Goal: Find specific page/section: Find specific page/section

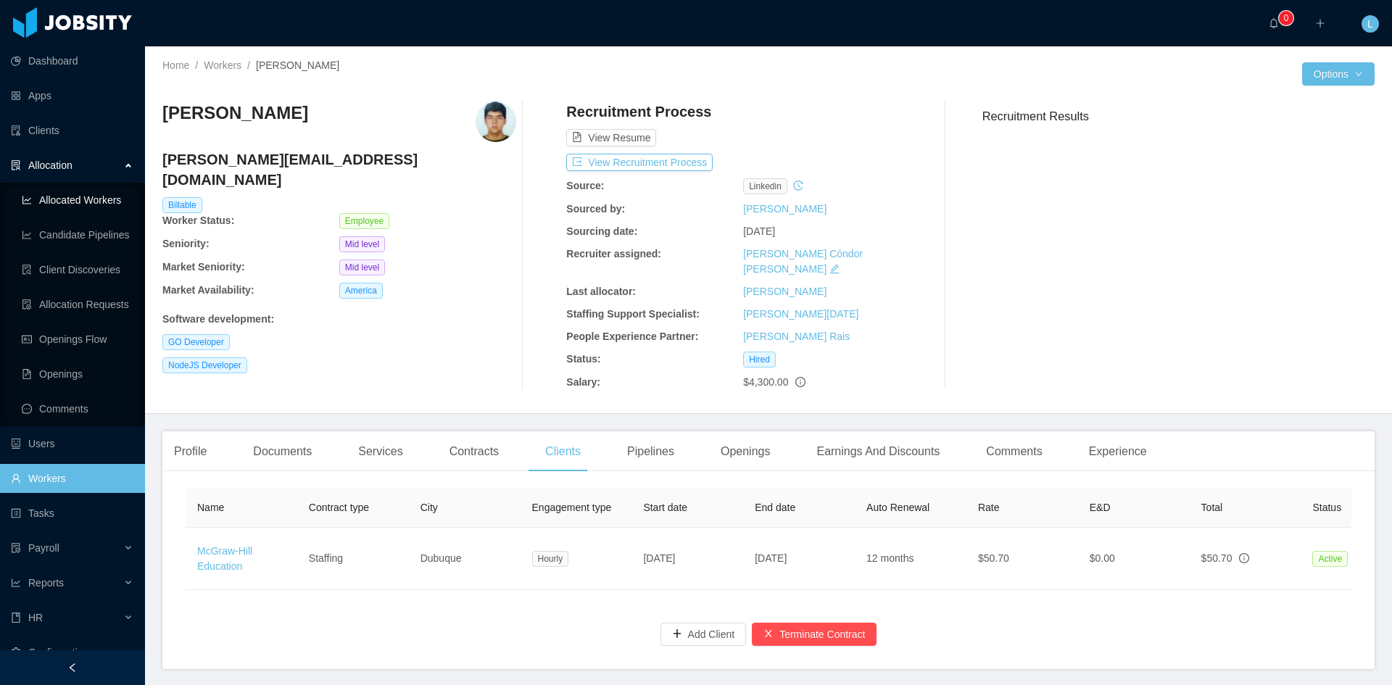
click at [55, 199] on link "Allocated Workers" at bounding box center [78, 200] width 112 height 29
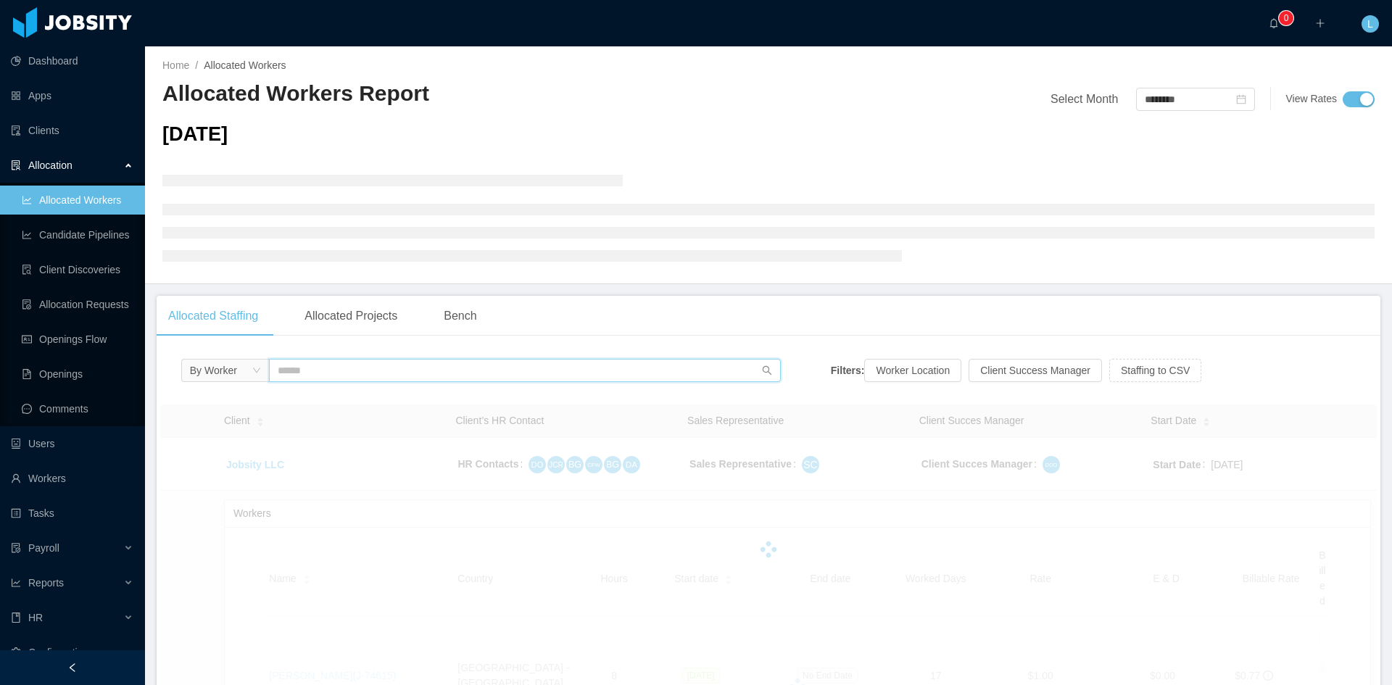
click at [329, 363] on input "text" at bounding box center [525, 370] width 512 height 23
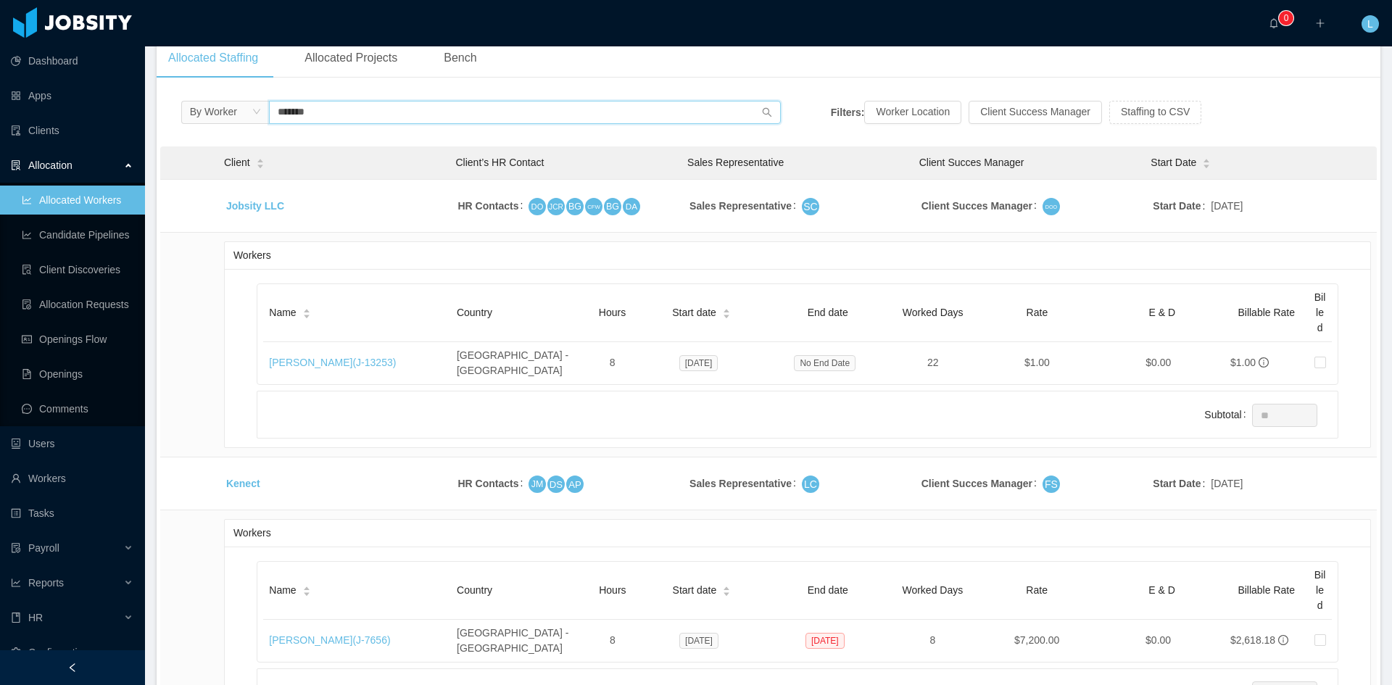
scroll to position [435, 0]
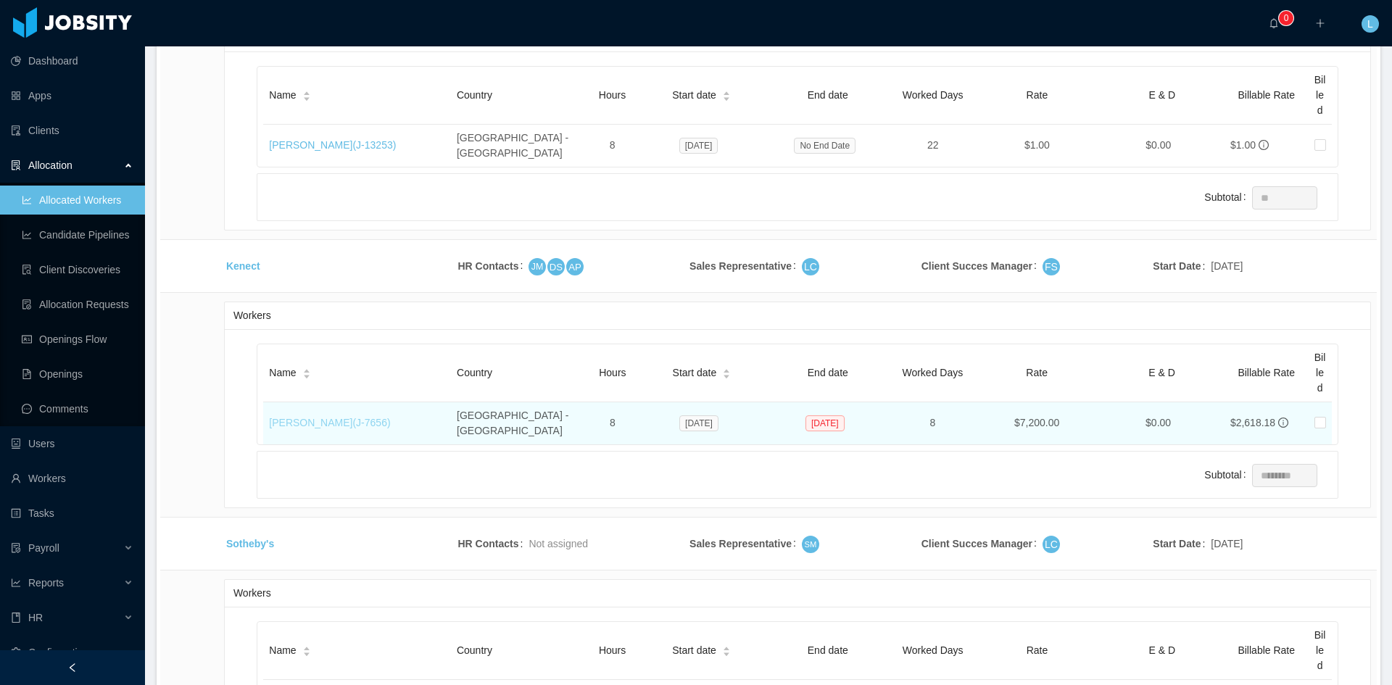
type input "******"
click at [362, 417] on link "[PERSON_NAME] (J- 7656 )" at bounding box center [329, 423] width 121 height 12
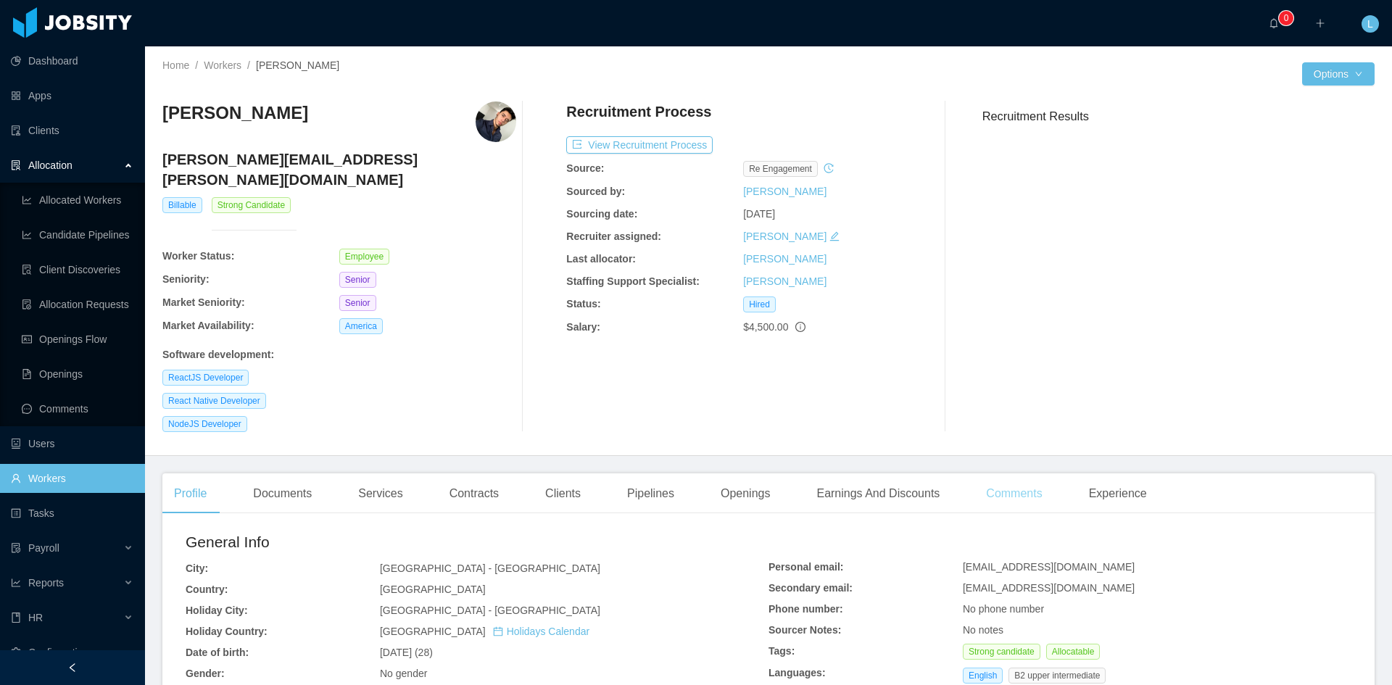
click at [984, 476] on div "Comments" at bounding box center [1014, 494] width 79 height 41
